Goal: Transaction & Acquisition: Book appointment/travel/reservation

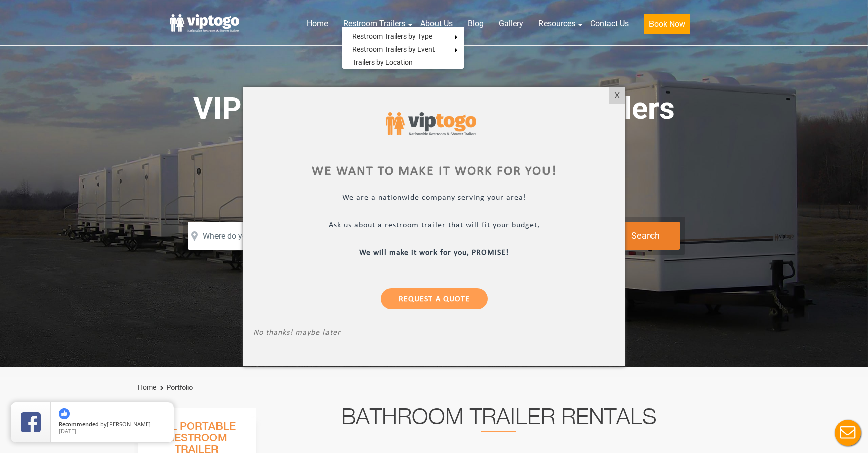
click at [514, 58] on div at bounding box center [434, 226] width 868 height 453
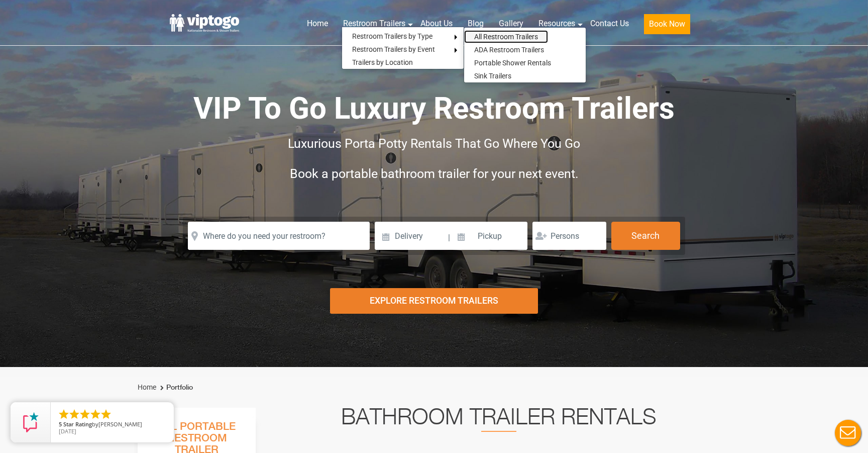
click at [518, 34] on link "All Restroom Trailers" at bounding box center [506, 36] width 84 height 13
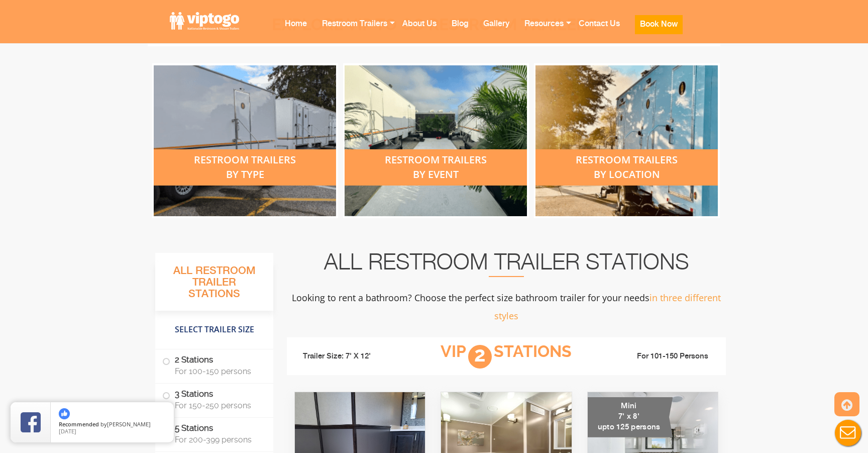
scroll to position [391, 0]
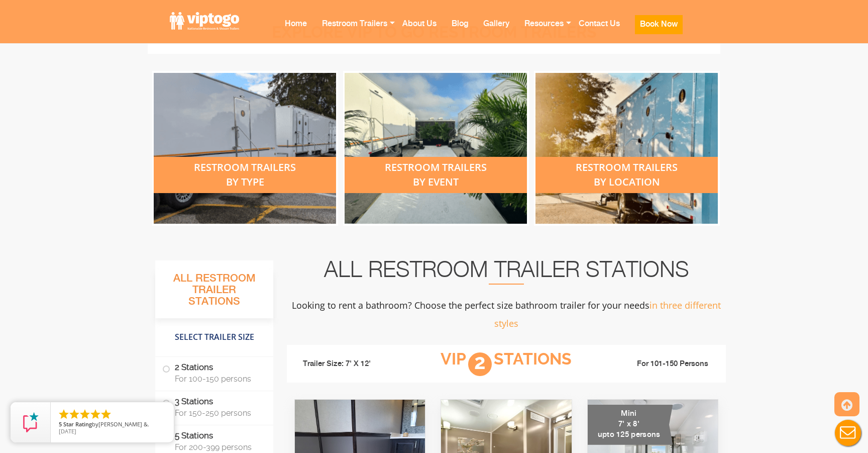
click at [255, 172] on div "restroom trailers by type" at bounding box center [245, 175] width 182 height 36
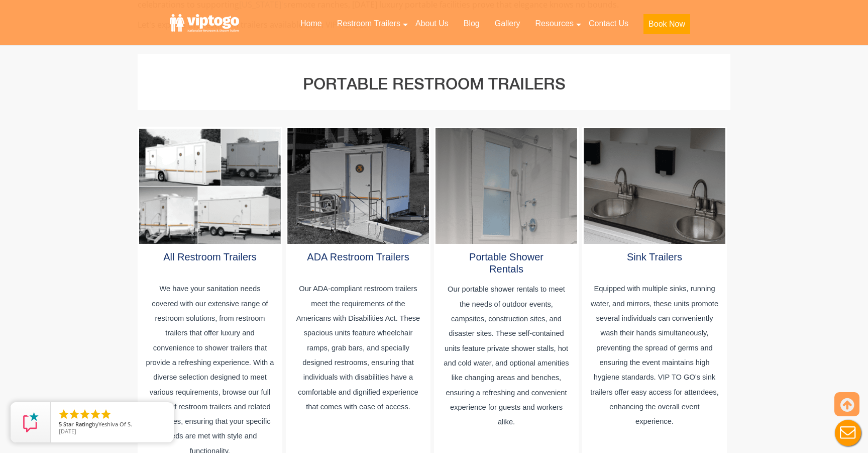
scroll to position [497, 0]
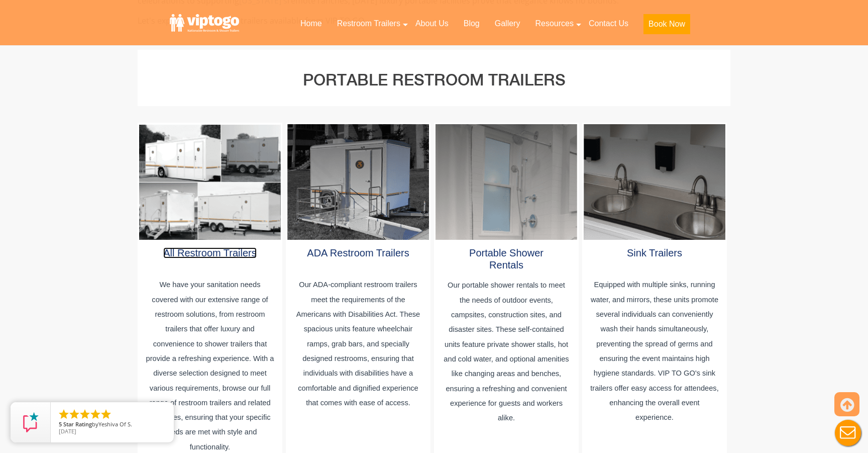
click at [213, 247] on link "All Restroom Trailers" at bounding box center [209, 252] width 93 height 11
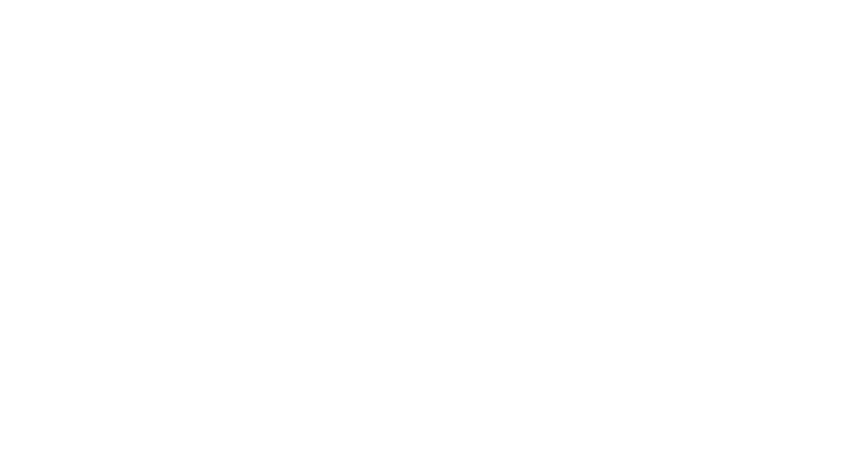
click at [805, 211] on div "Risk-Free Reservation! Free cancellation up to 48 hours before delivery. Book n…" at bounding box center [434, 133] width 868 height 266
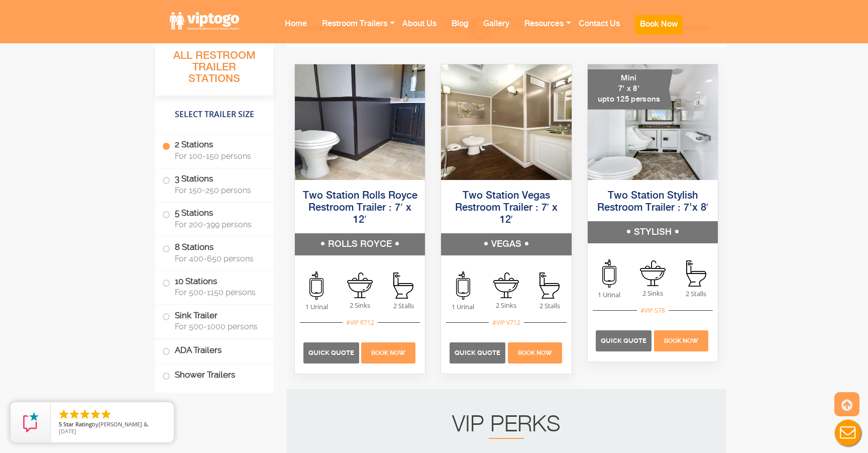
scroll to position [725, 0]
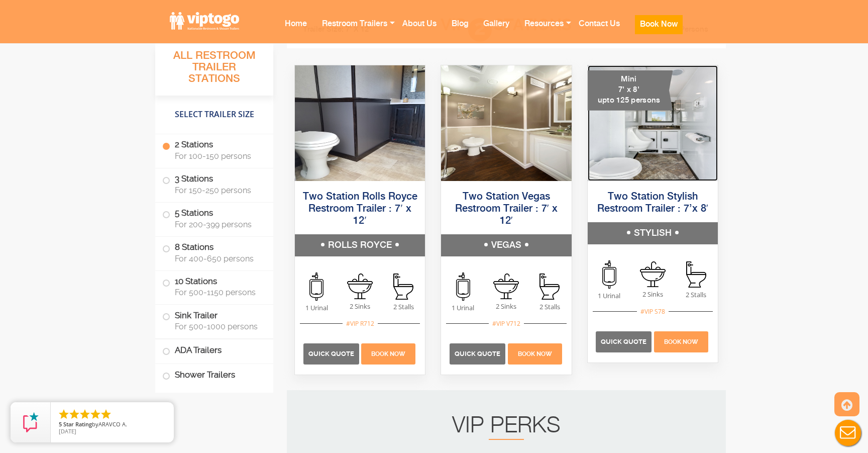
click at [649, 133] on img at bounding box center [653, 123] width 130 height 116
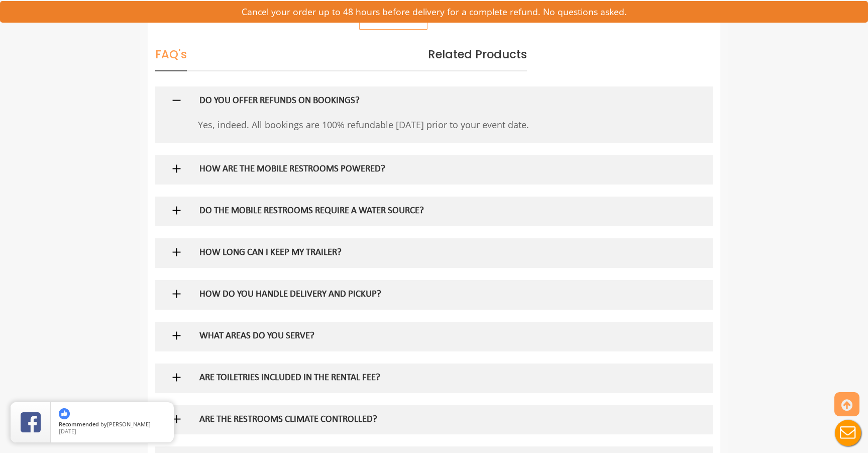
scroll to position [570, 0]
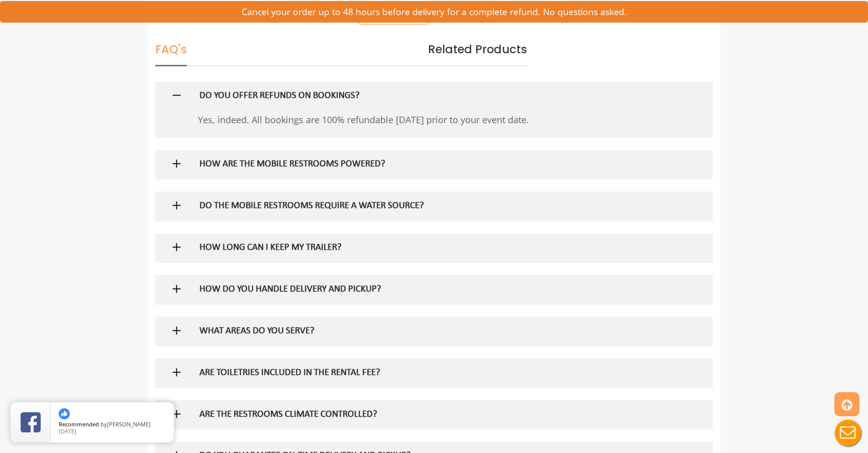
click at [286, 204] on h5 "DO THE MOBILE RESTROOMS REQUIRE A WATER SOURCE?" at bounding box center [417, 206] width 437 height 11
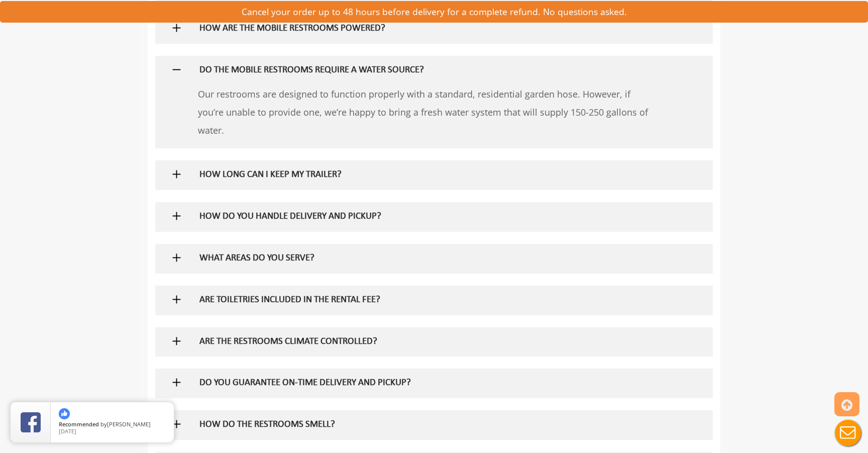
scroll to position [715, 0]
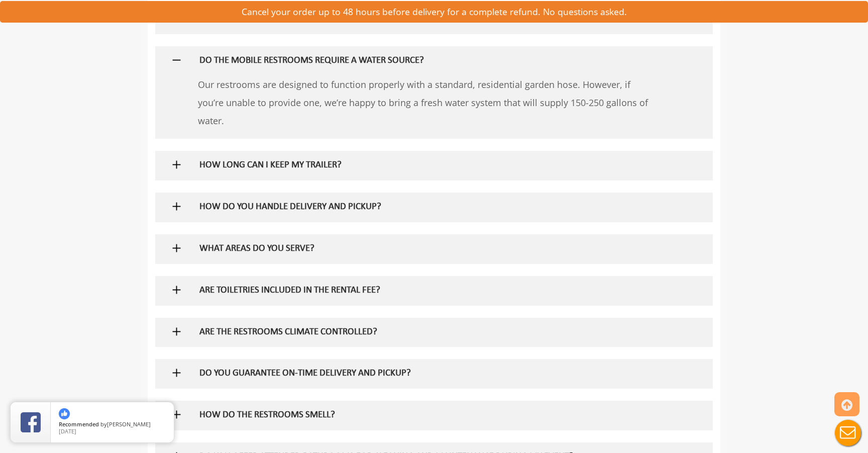
click at [322, 286] on h5 "ARE TOILETRIES INCLUDED IN THE RENTAL FEE?" at bounding box center [417, 290] width 437 height 11
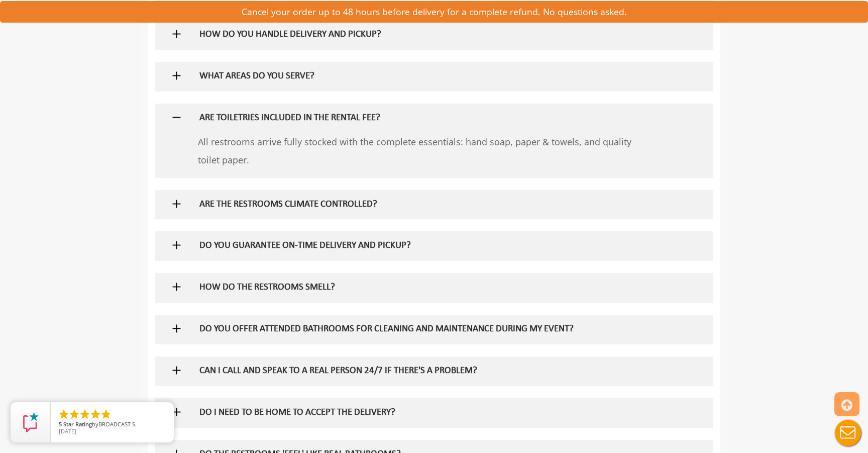
scroll to position [892, 0]
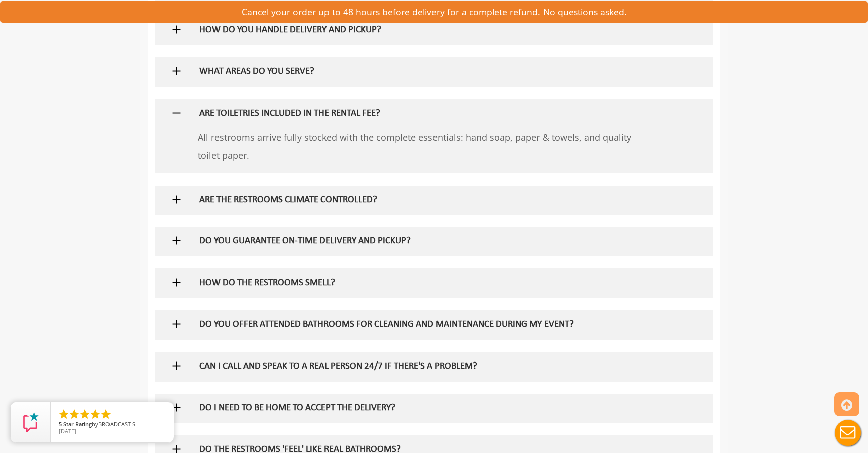
click at [333, 239] on h5 "DO YOU GUARANTEE ON-TIME DELIVERY AND PICKUP?" at bounding box center [417, 241] width 437 height 11
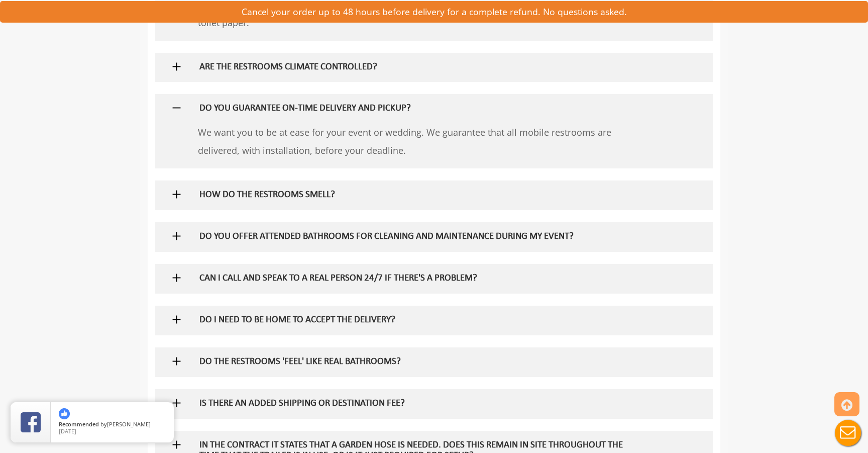
scroll to position [1026, 0]
click at [330, 243] on div "DO YOU OFFER ATTENDED BATHROOMS FOR CLEANING AND MAINTENANCE DURING MY EVENT?" at bounding box center [418, 235] width 452 height 29
click at [330, 236] on h5 "DO YOU OFFER ATTENDED BATHROOMS FOR CLEANING AND MAINTENANCE DURING MY EVENT?" at bounding box center [417, 236] width 437 height 11
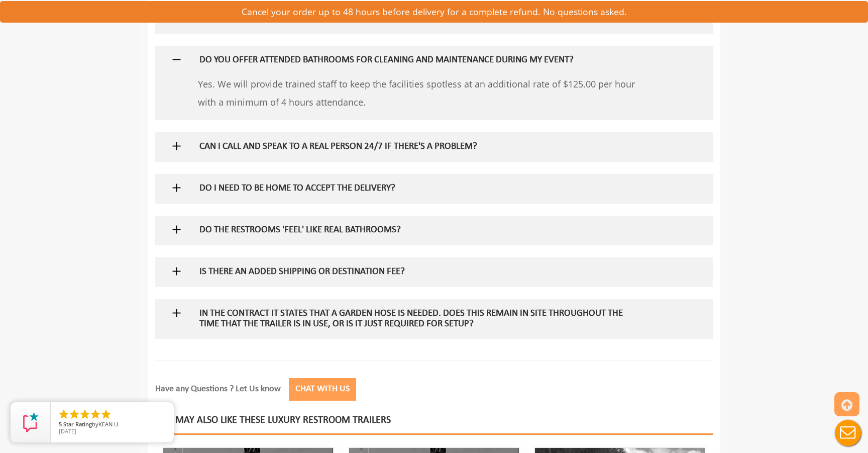
scroll to position [1201, 0]
click at [325, 274] on h5 "IS THERE AN ADDED SHIPPING OR DESTINATION FEE?" at bounding box center [417, 271] width 437 height 11
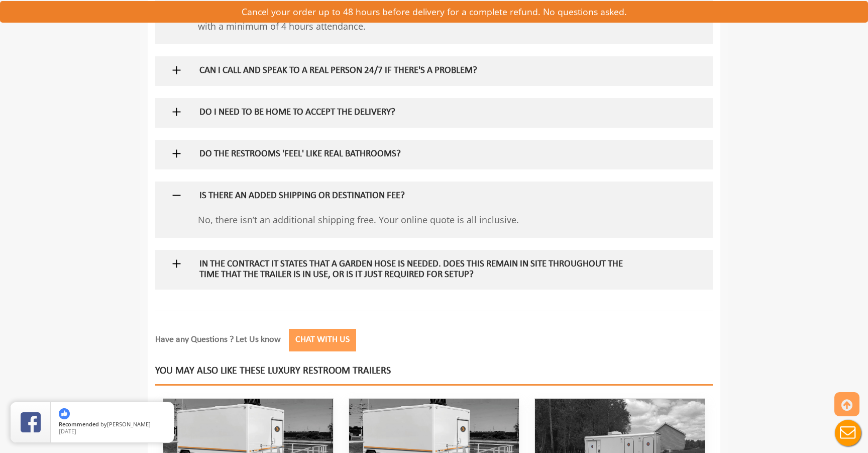
scroll to position [1278, 0]
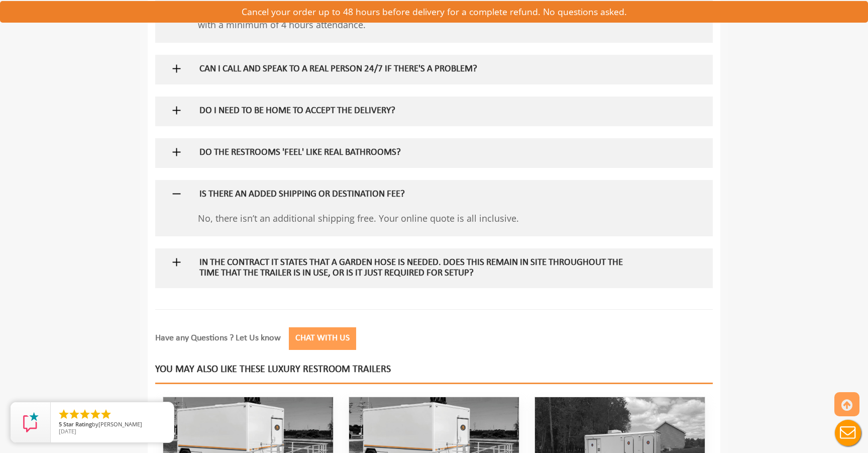
click at [325, 274] on h5 "In the contract it states that a garden hose is needed. Does this remain in sit…" at bounding box center [417, 268] width 437 height 21
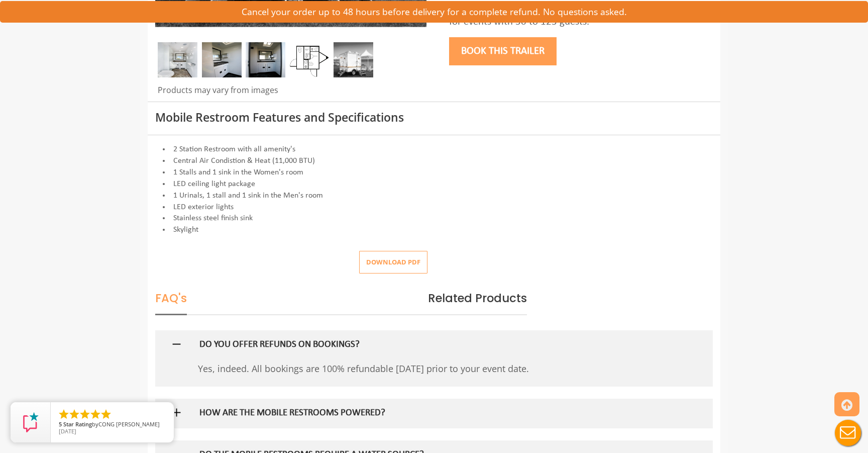
scroll to position [0, 0]
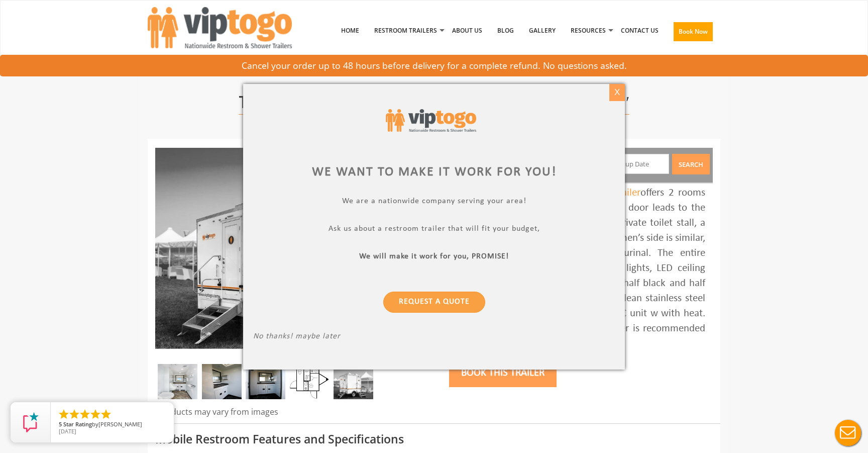
click at [617, 89] on div "X" at bounding box center [617, 92] width 16 height 17
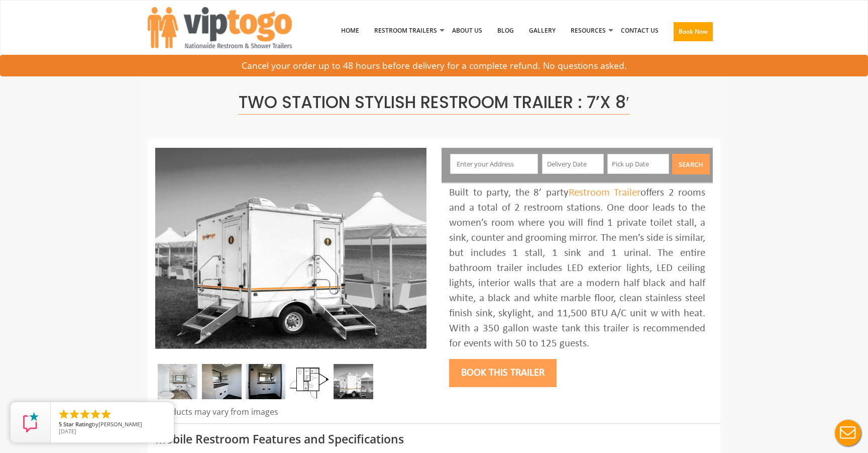
drag, startPoint x: 589, startPoint y: 104, endPoint x: 636, endPoint y: 105, distance: 46.7
click at [636, 105] on h1 "Two Station Stylish Restroom Trailer : 7’x 8′" at bounding box center [434, 102] width 558 height 18
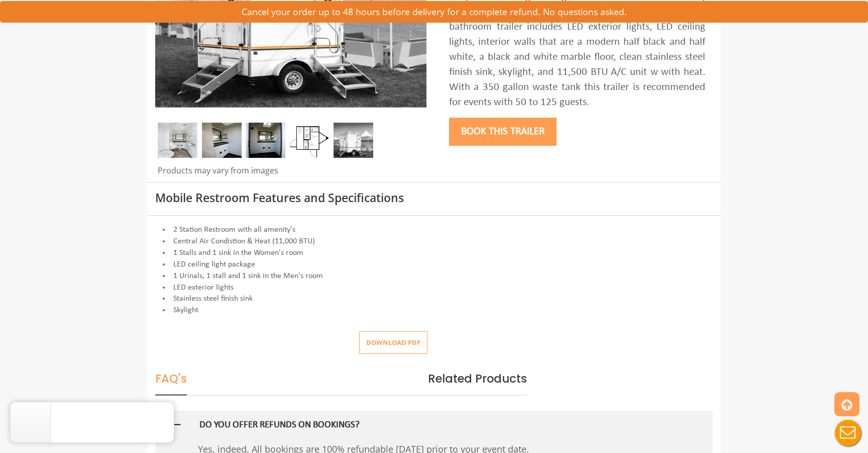
scroll to position [250, 0]
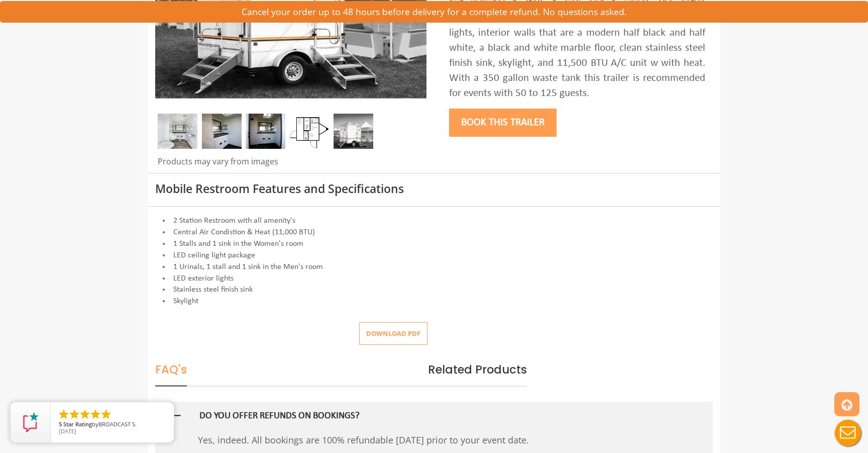
click at [510, 125] on button "Book this trailer" at bounding box center [502, 122] width 107 height 28
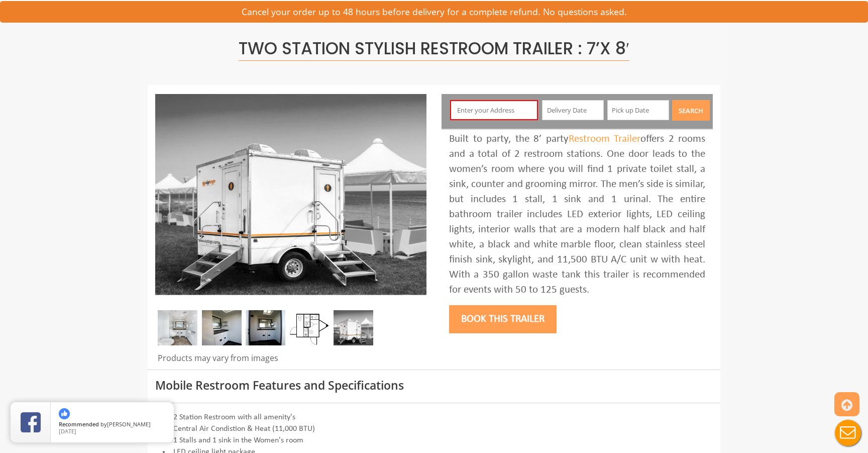
scroll to position [53, 0]
click at [449, 305] on button "Book this trailer" at bounding box center [502, 319] width 107 height 28
click at [491, 111] on input "text" at bounding box center [494, 110] width 88 height 20
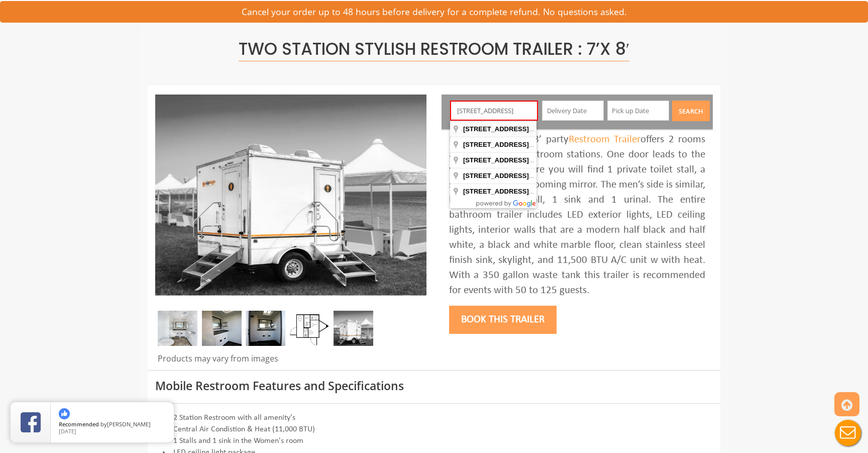
type input "97 Sunfield Avenue, Edison, NJ, USA"
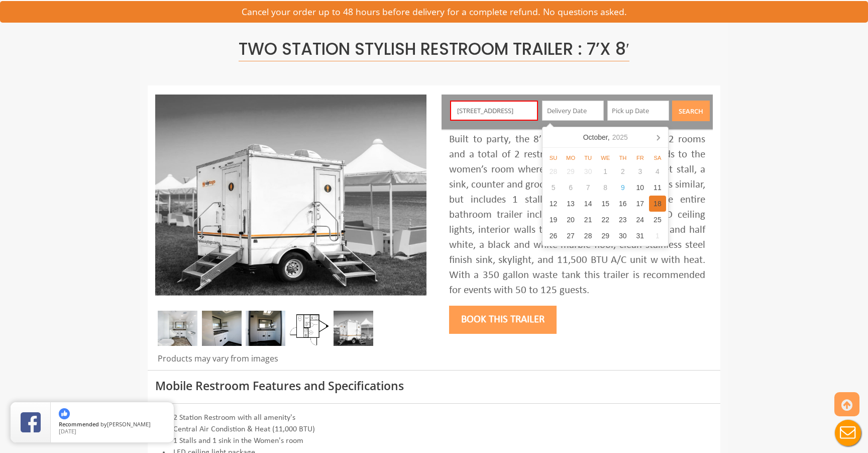
click at [660, 202] on div "18" at bounding box center [658, 203] width 18 height 16
type input "10/18/2025"
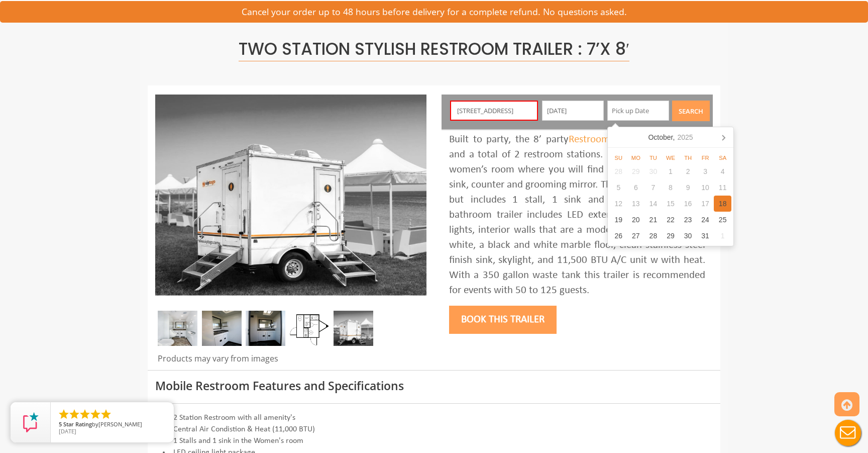
click at [724, 201] on div "18" at bounding box center [723, 203] width 18 height 16
type input "10/18/2025"
click at [685, 111] on button "Search" at bounding box center [691, 110] width 38 height 21
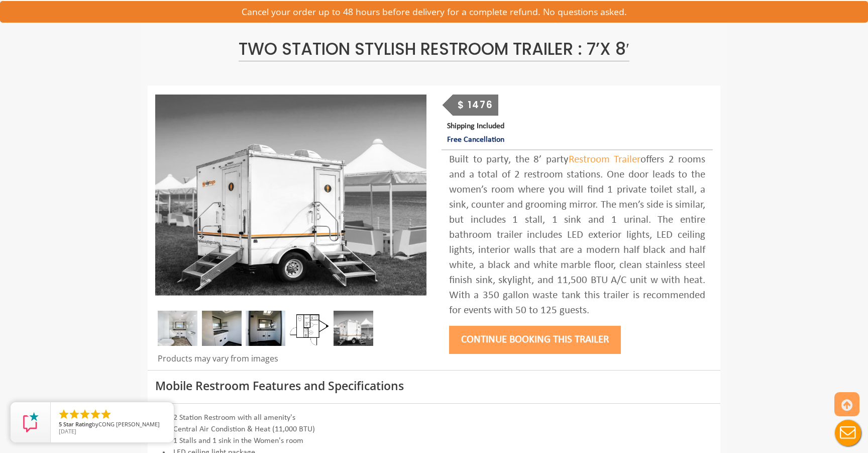
click at [540, 342] on button "Continue Booking this trailer" at bounding box center [535, 339] width 172 height 28
